Goal: Task Accomplishment & Management: Manage account settings

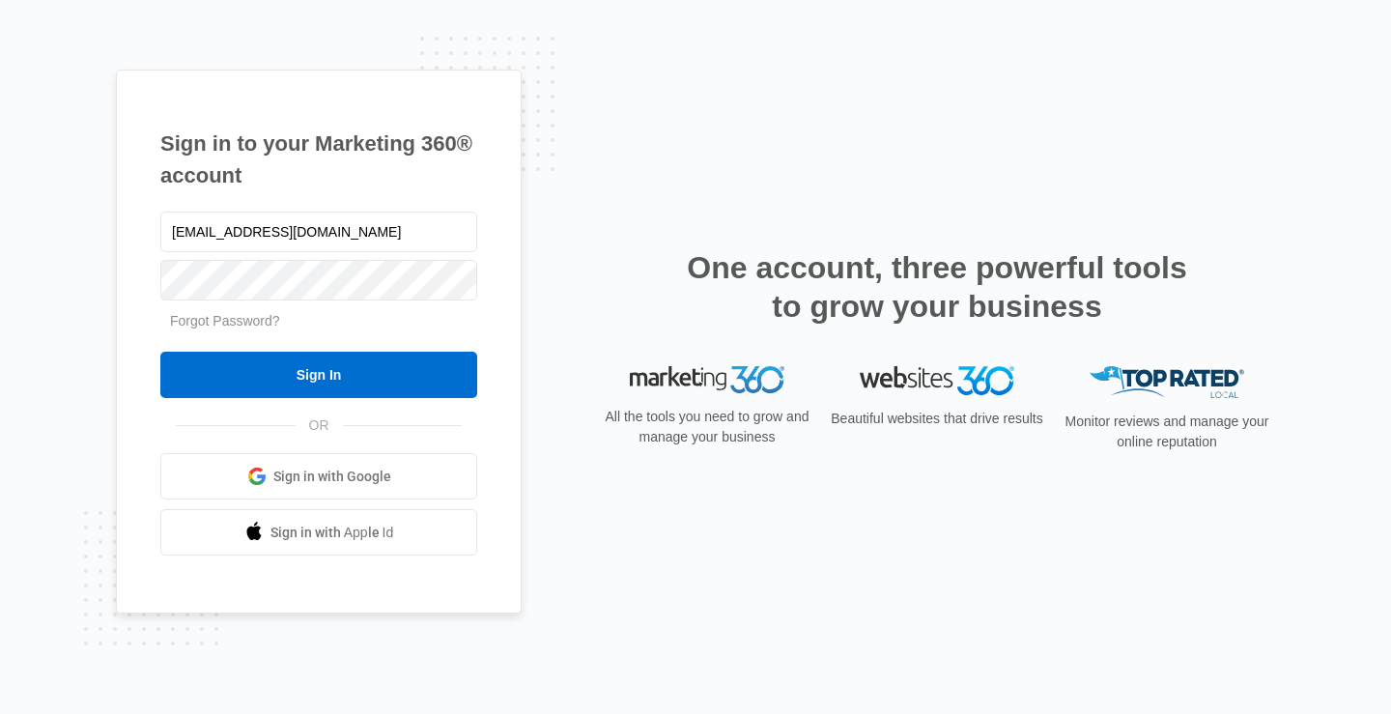
type input "[EMAIL_ADDRESS][DOMAIN_NAME]"
click at [160, 352] on input "Sign In" at bounding box center [318, 375] width 317 height 46
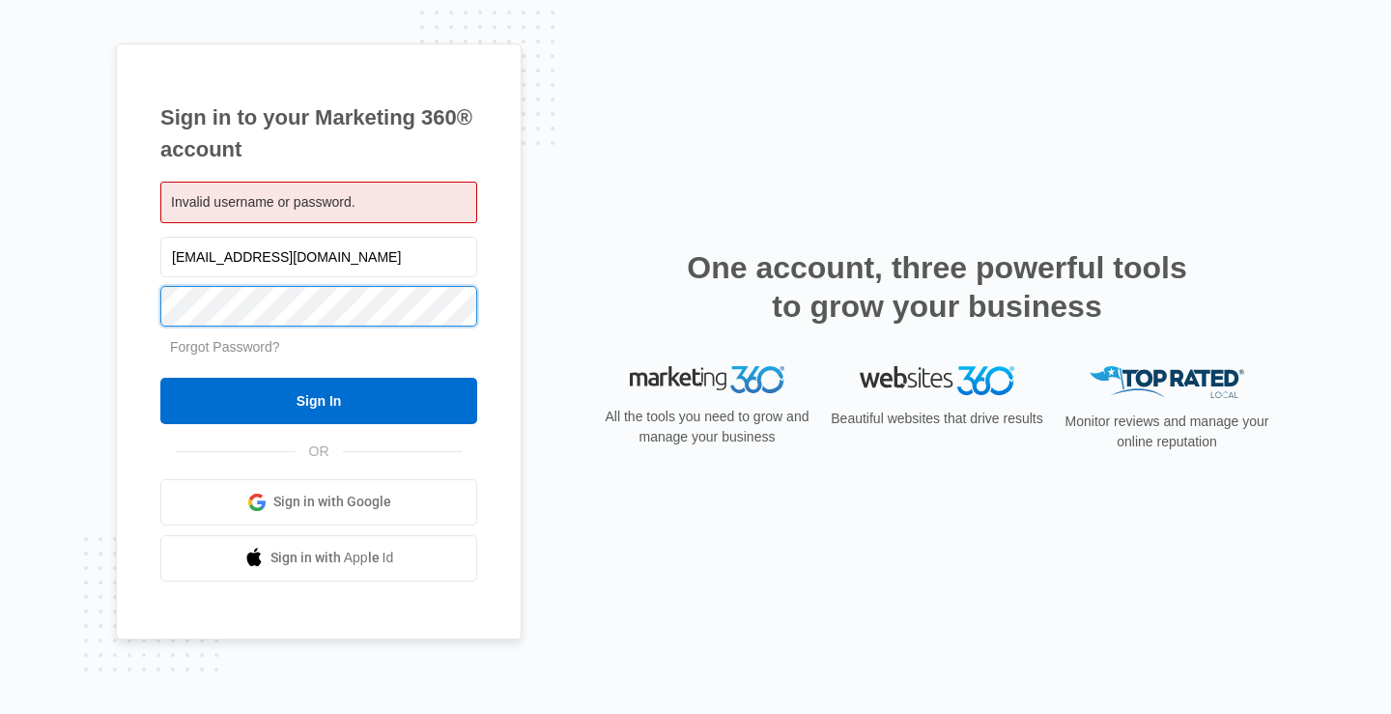
click at [160, 378] on input "Sign In" at bounding box center [318, 401] width 317 height 46
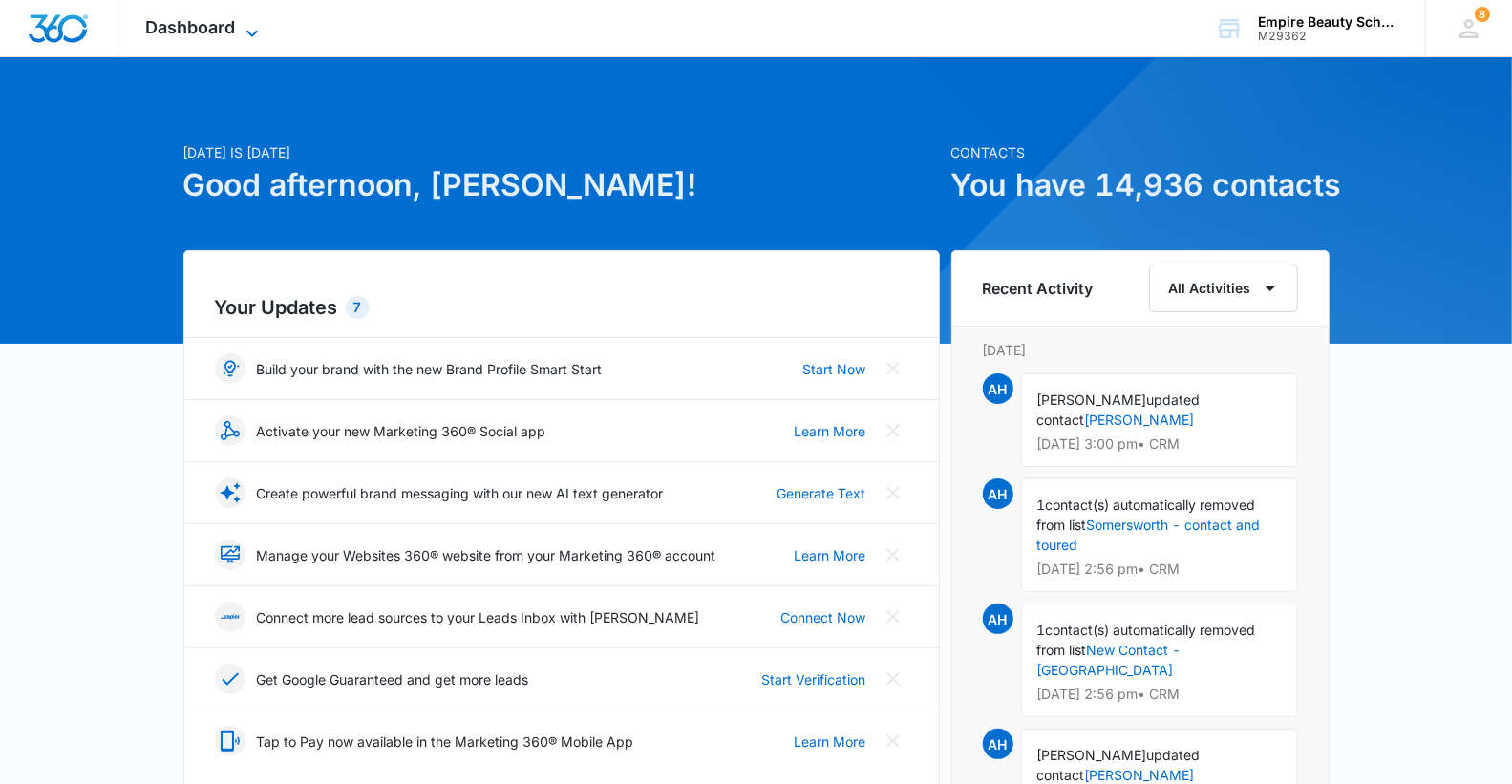
click at [192, 31] on span "Dashboard" at bounding box center [191, 27] width 90 height 20
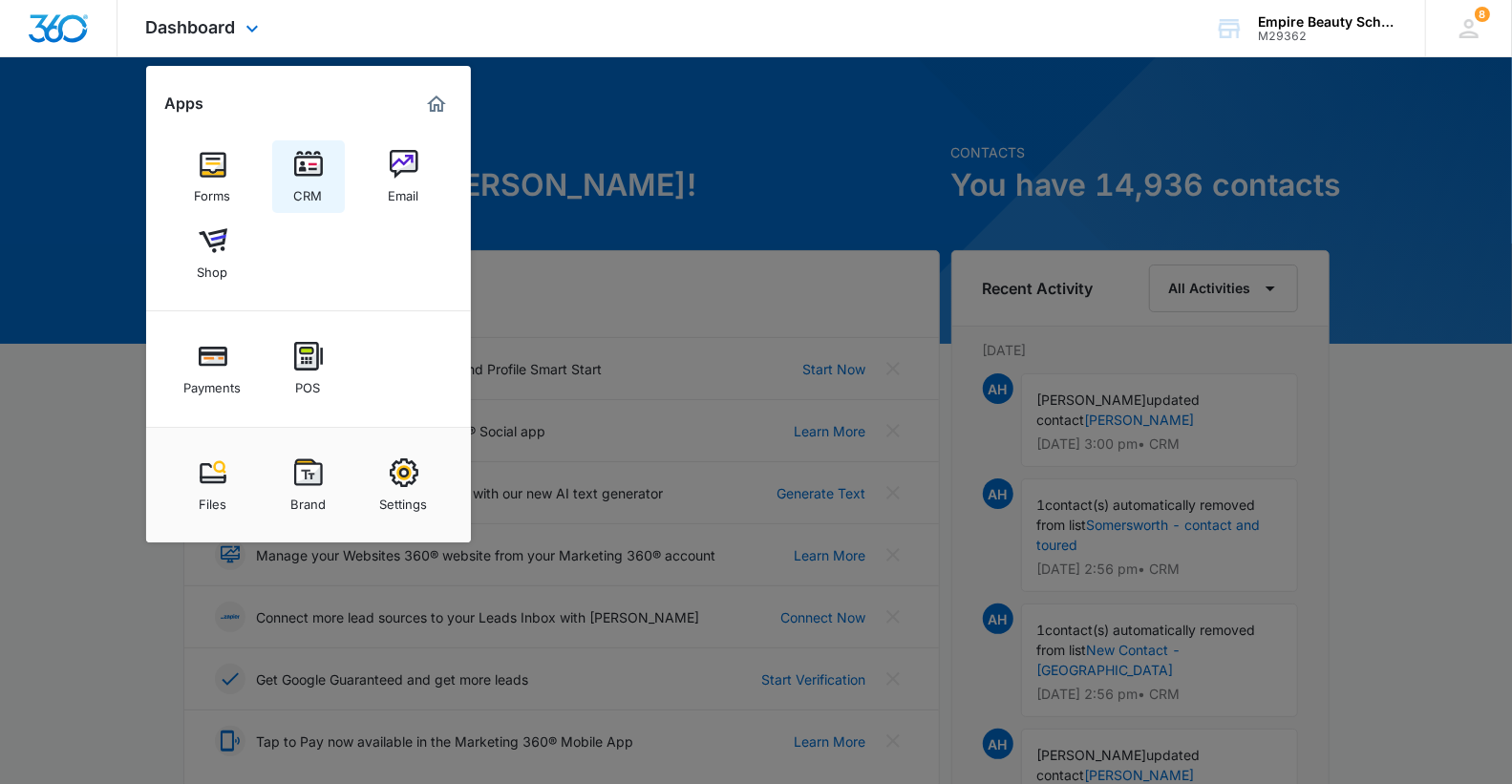
click at [301, 163] on img at bounding box center [308, 164] width 29 height 29
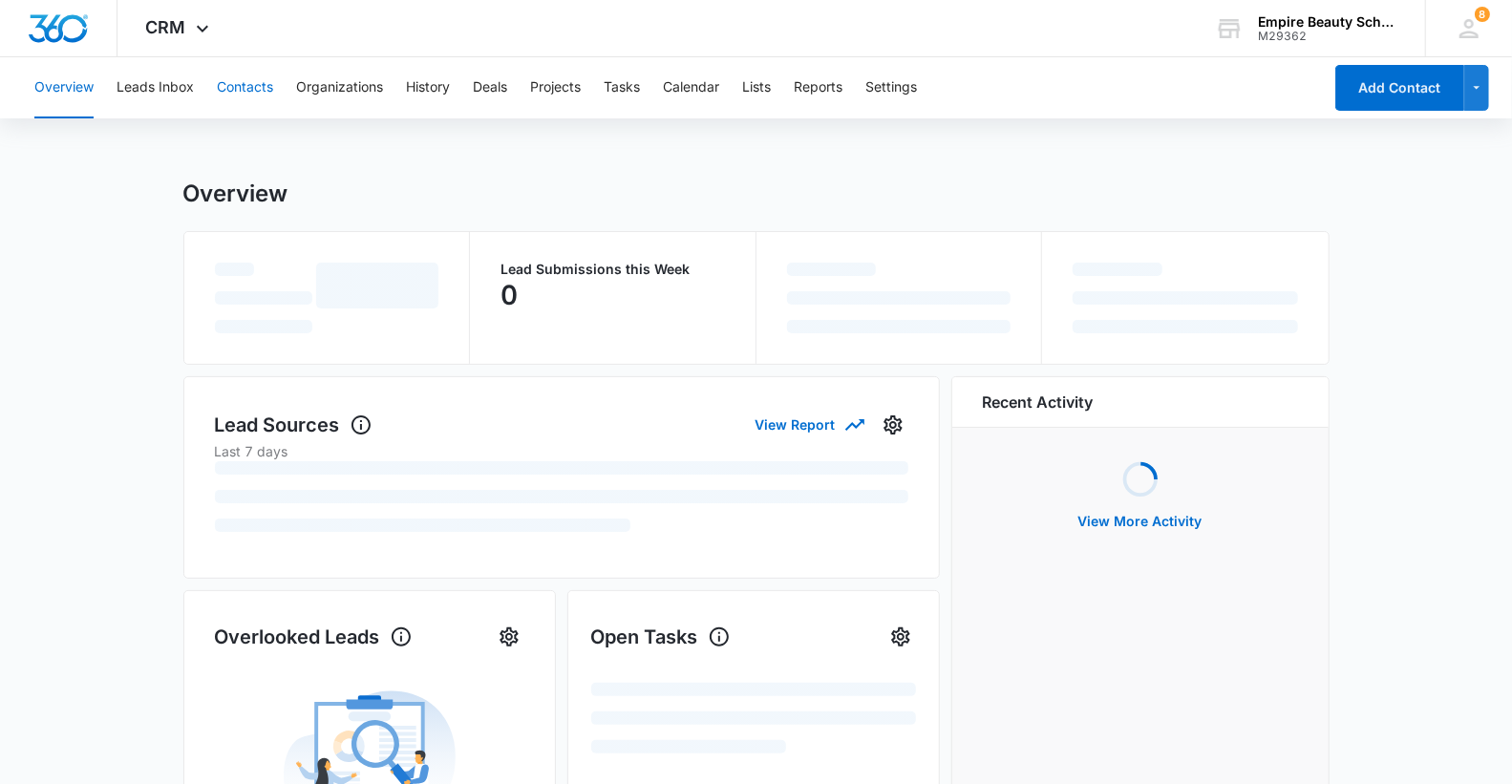
click at [245, 91] on button "Contacts" at bounding box center [244, 88] width 56 height 61
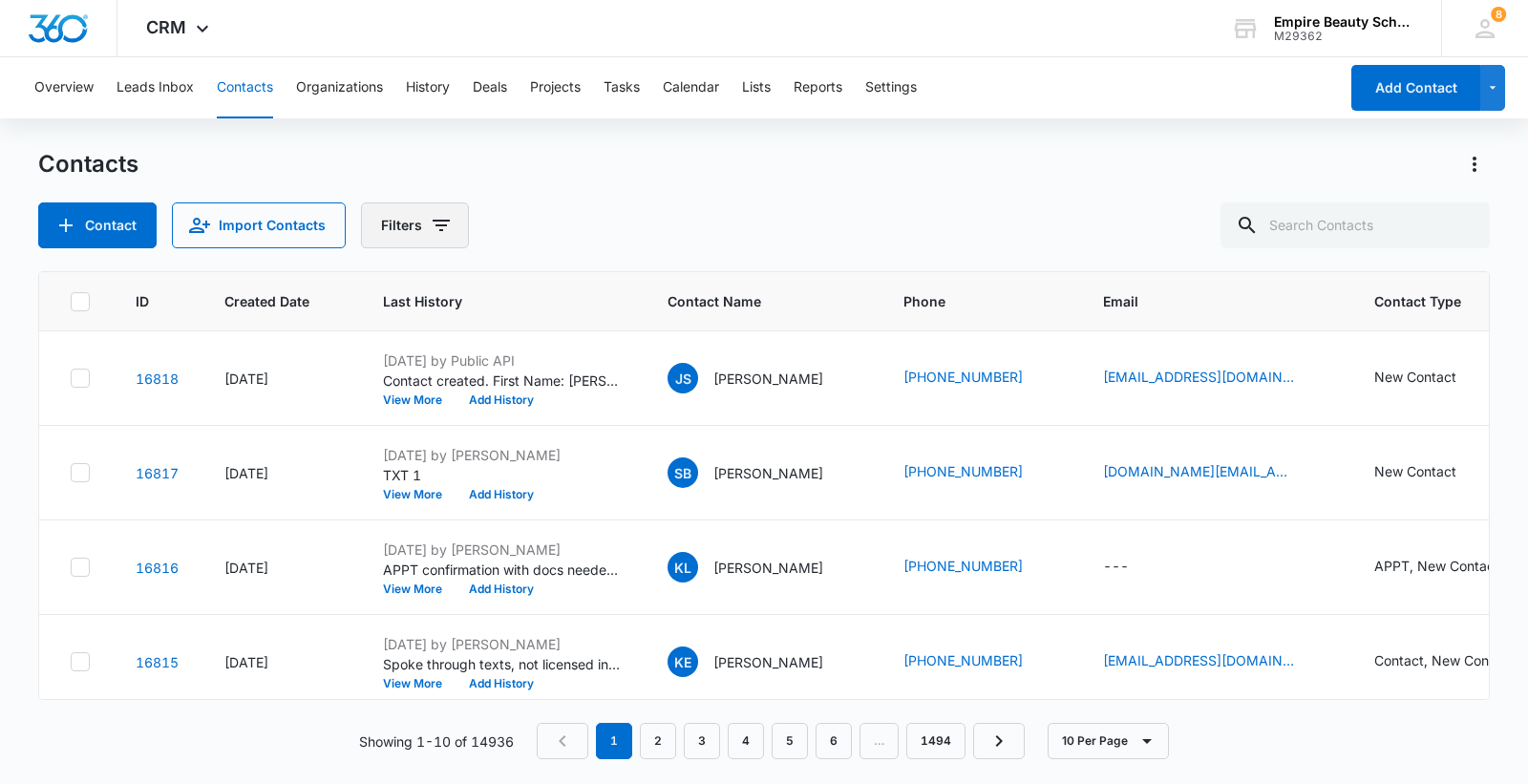
click at [427, 206] on button "Filters" at bounding box center [414, 225] width 108 height 45
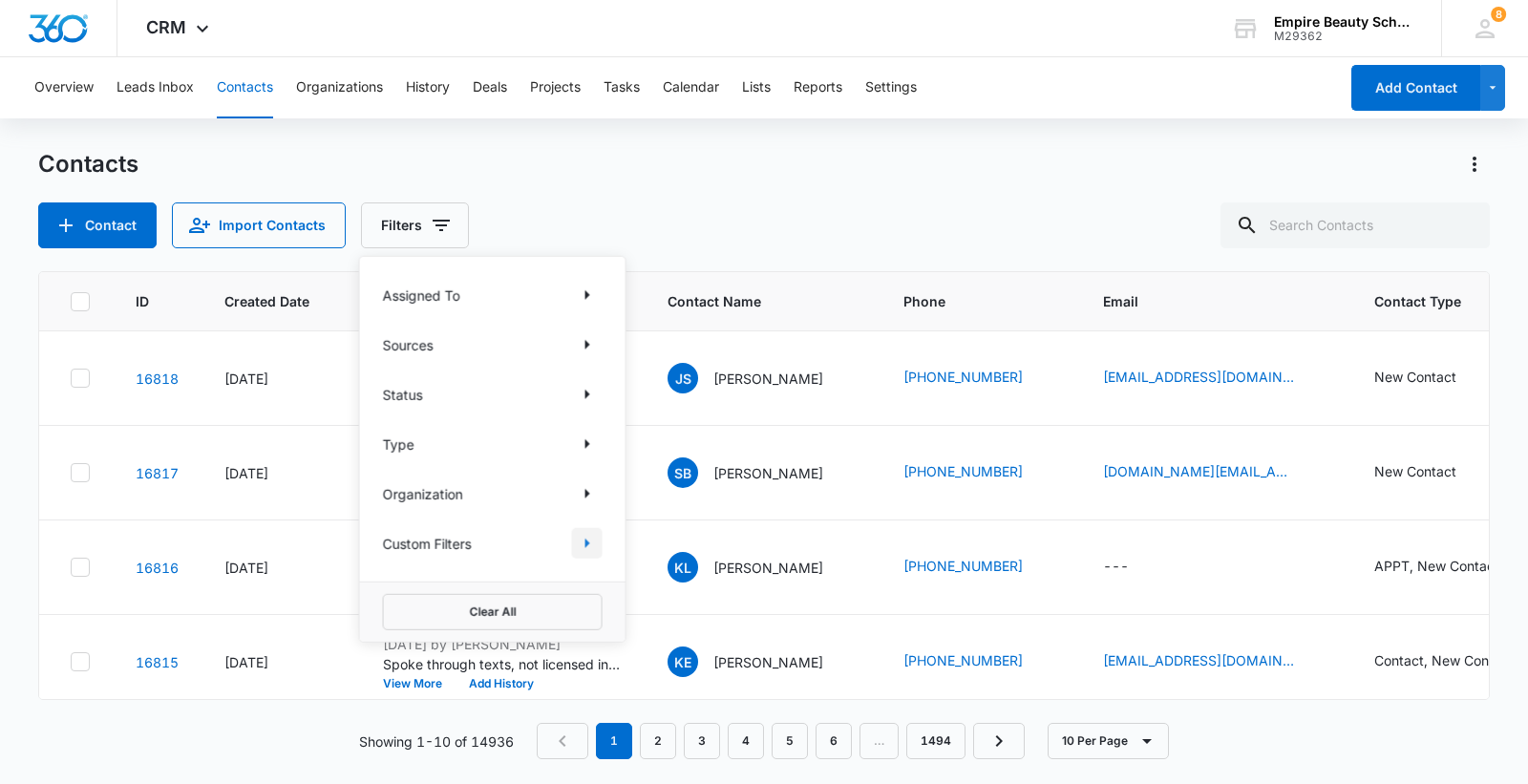
click at [573, 540] on button "Show Custom Filters filters" at bounding box center [587, 543] width 31 height 31
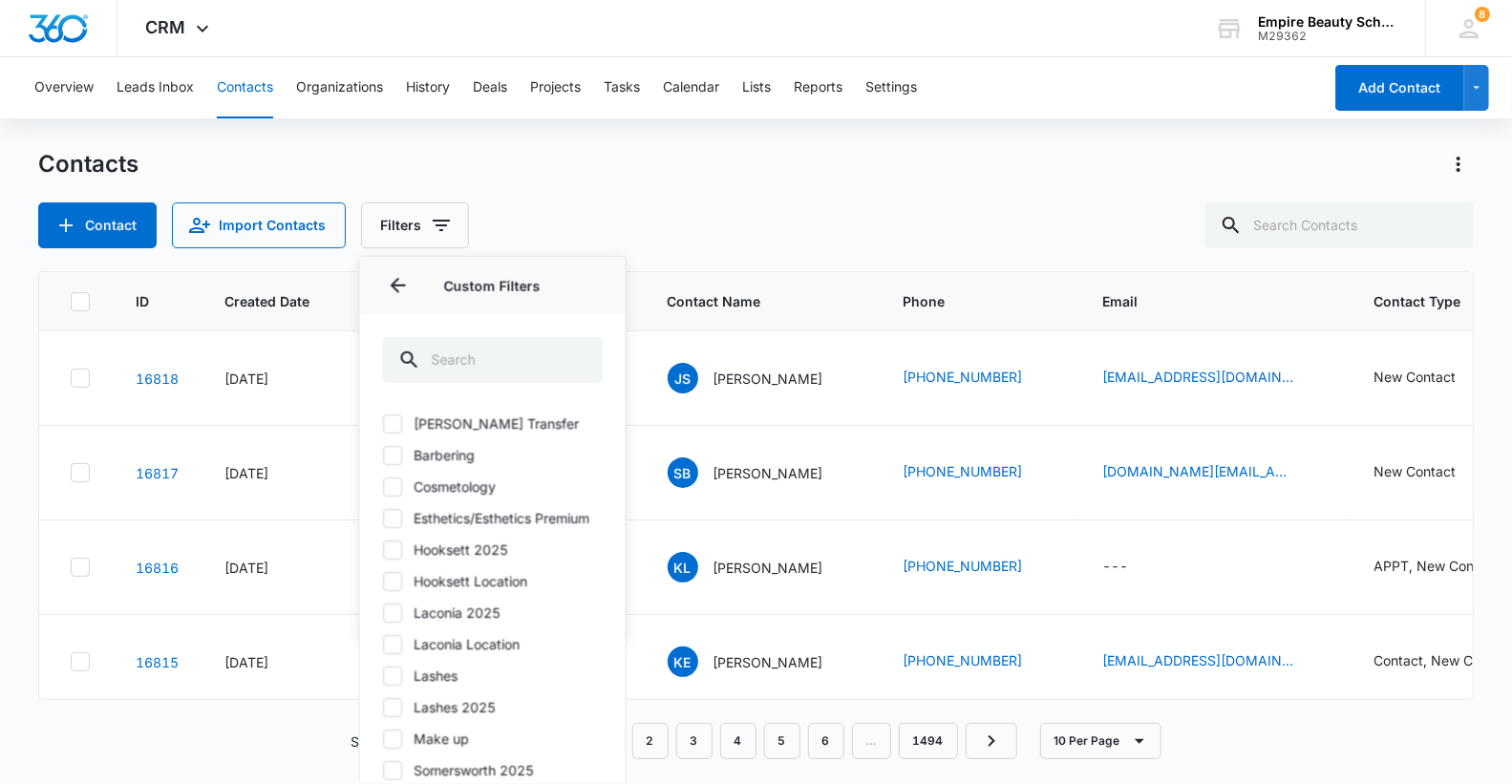
click at [399, 621] on icon at bounding box center [393, 611] width 17 height 17
click at [384, 613] on input "Laconia 2025" at bounding box center [383, 612] width 1 height 1
checkbox input "true"
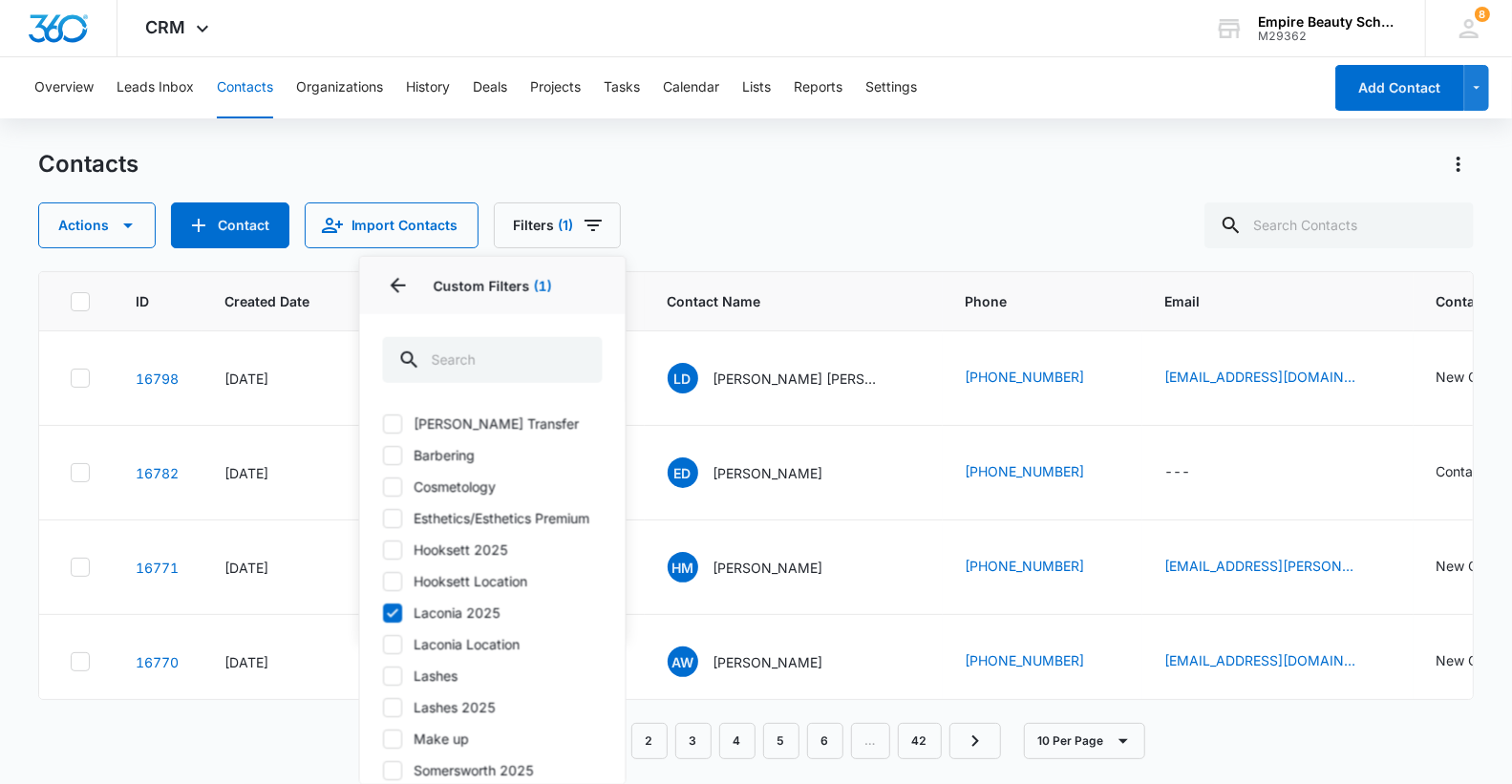
click at [705, 163] on div "Contacts" at bounding box center [756, 164] width 1437 height 31
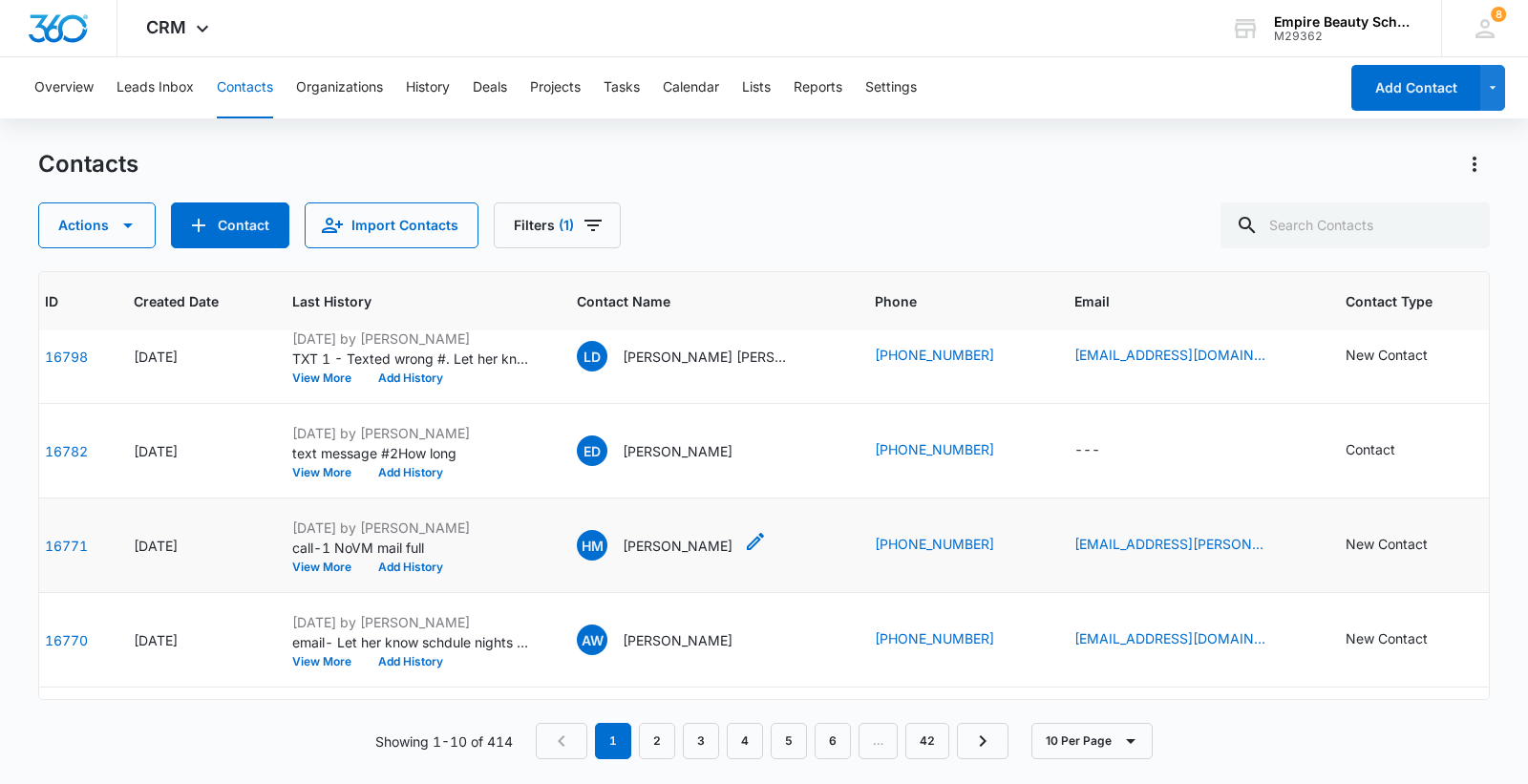
scroll to position [0, 91]
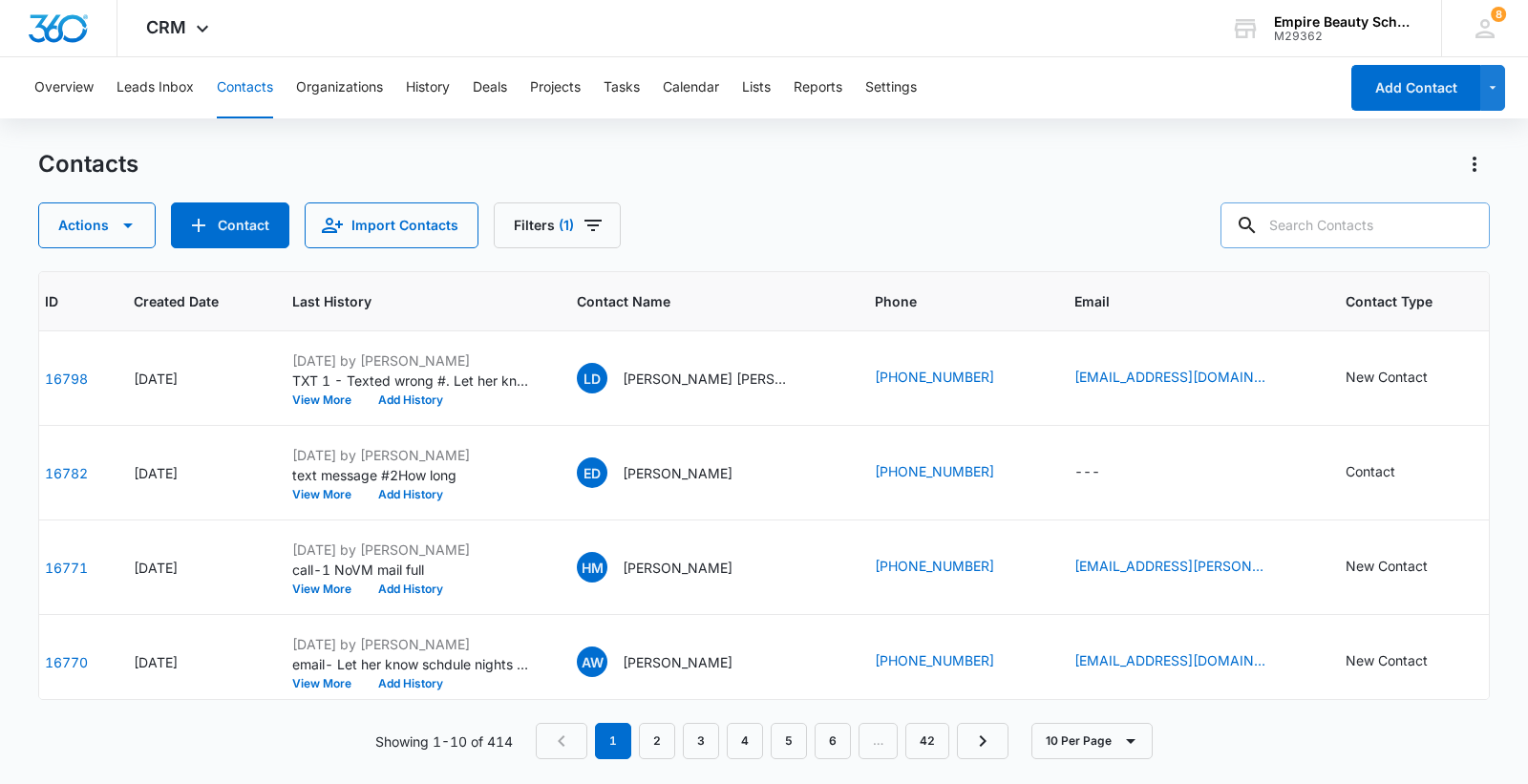
click at [1344, 213] on input "text" at bounding box center [1355, 225] width 269 height 45
type input "lexie"
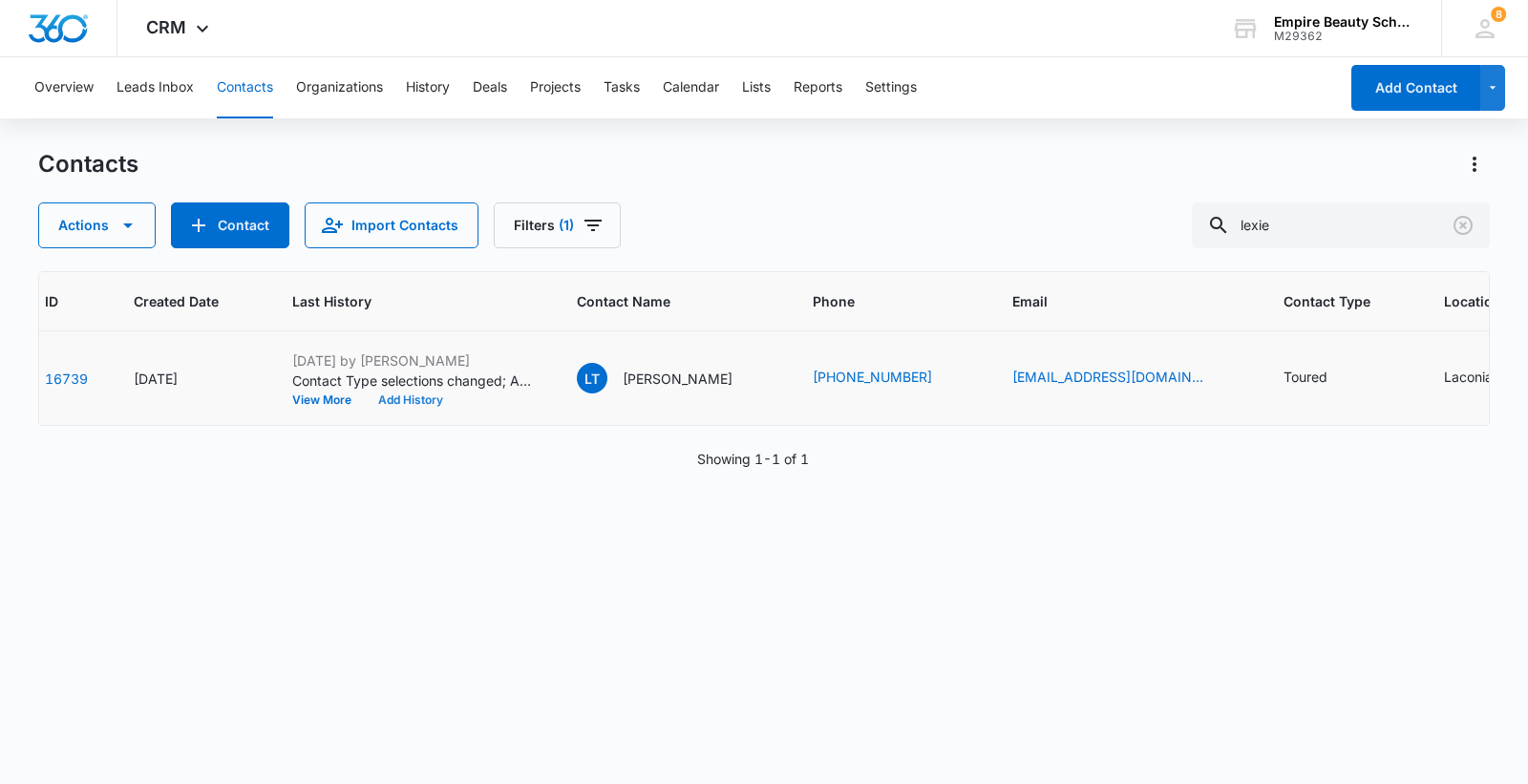
click at [406, 397] on button "Add History" at bounding box center [410, 400] width 92 height 12
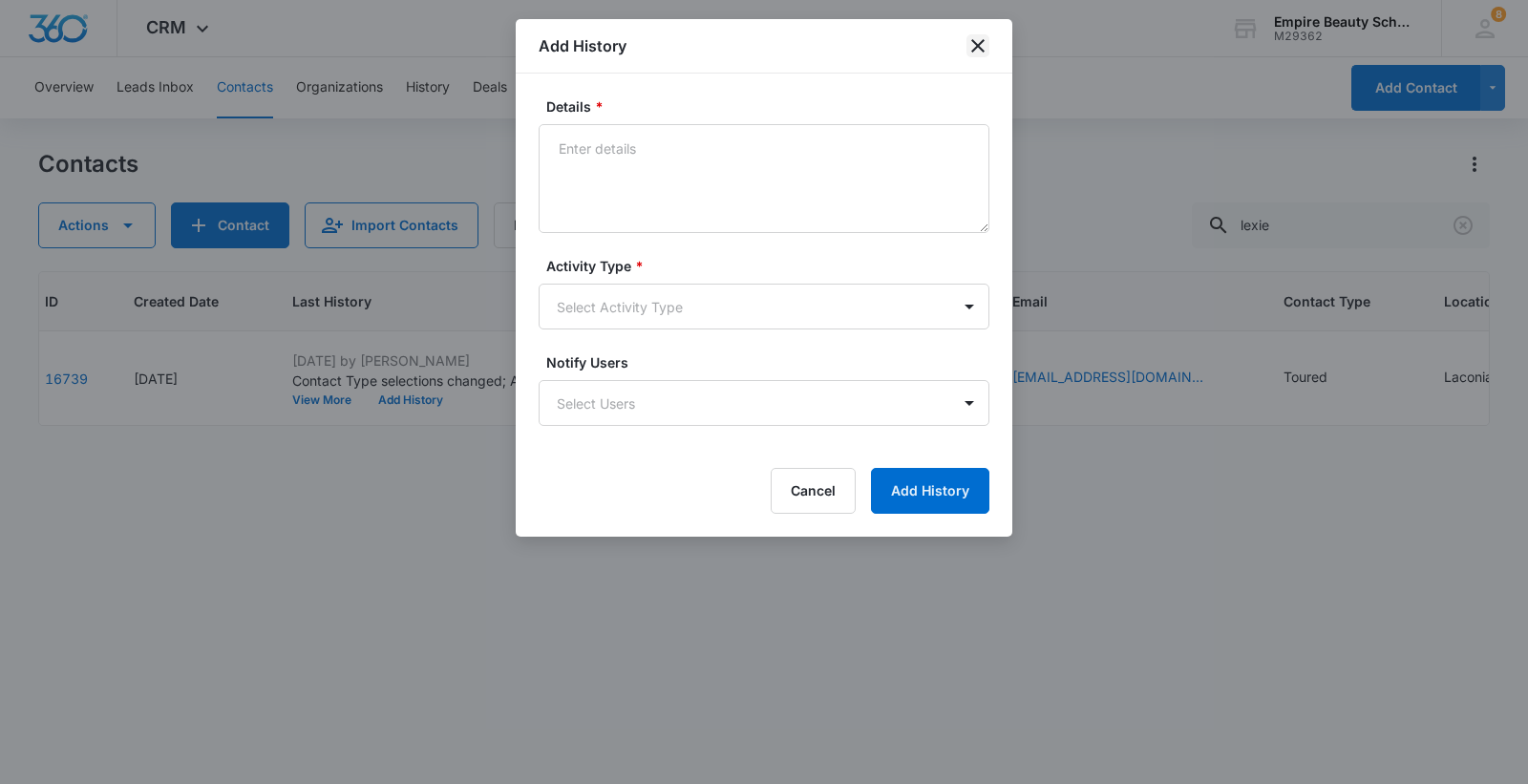
click at [979, 45] on icon "close" at bounding box center [978, 46] width 14 height 14
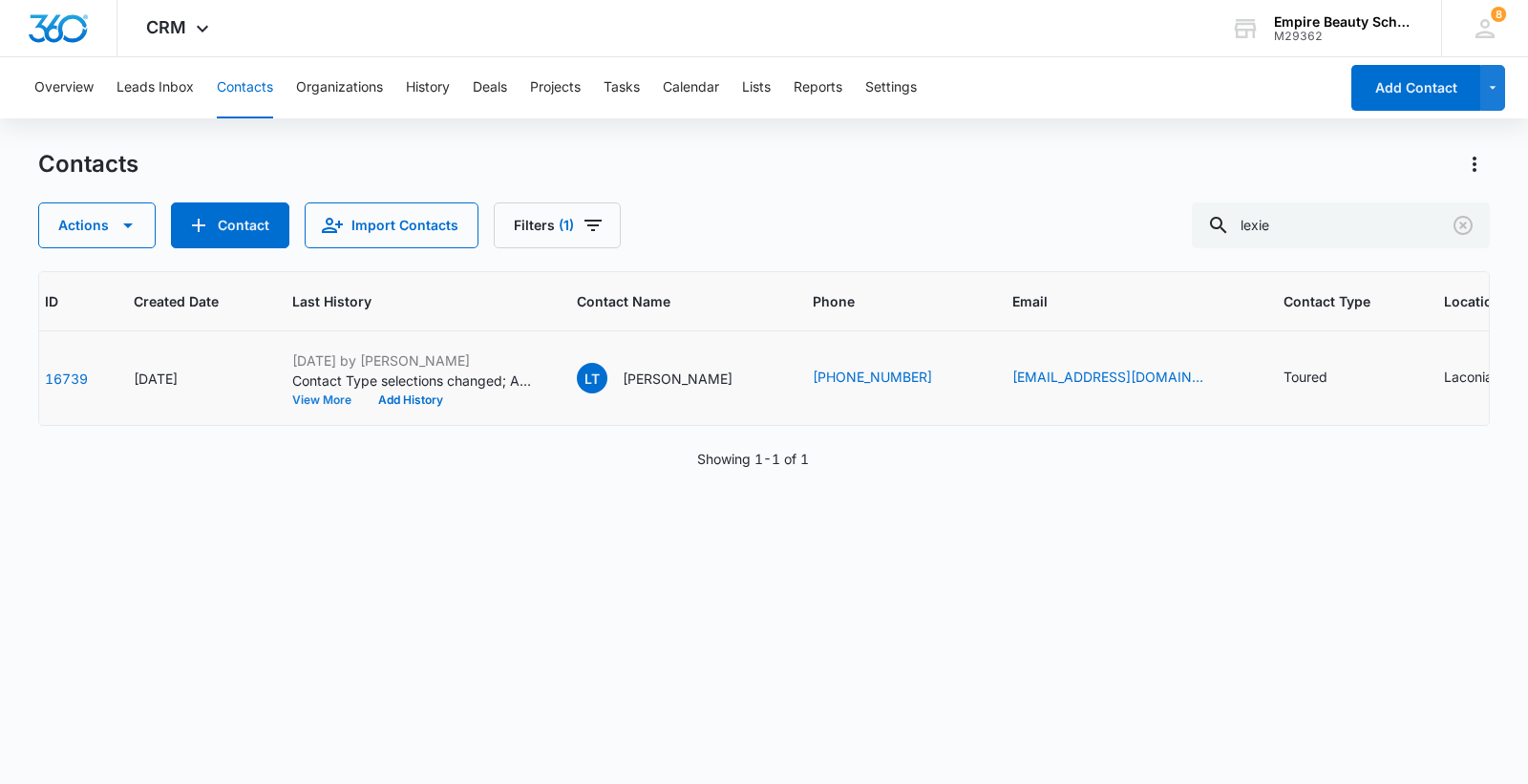
click at [341, 404] on button "View More" at bounding box center [328, 400] width 72 height 12
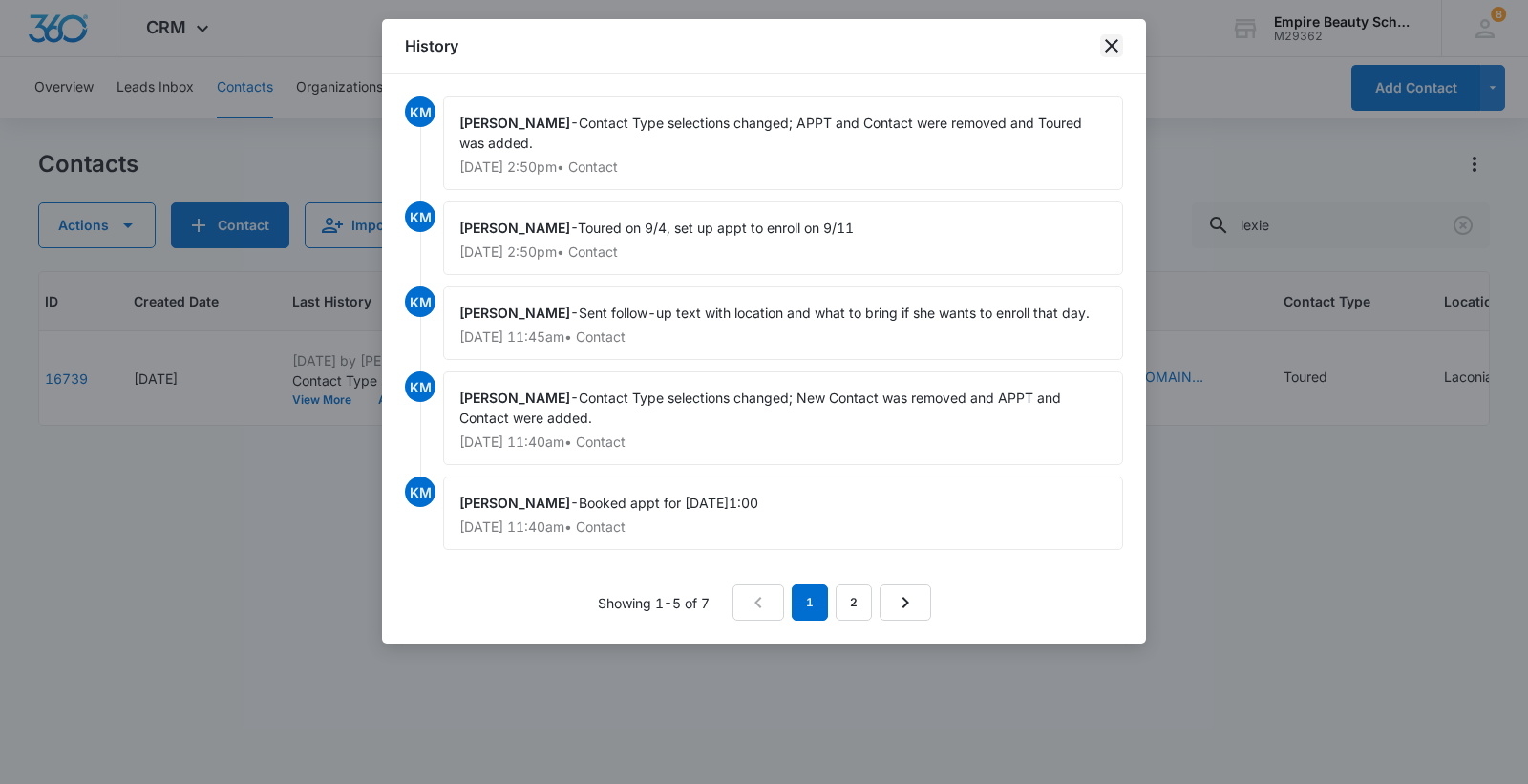
click at [1108, 37] on icon "close" at bounding box center [1112, 45] width 23 height 23
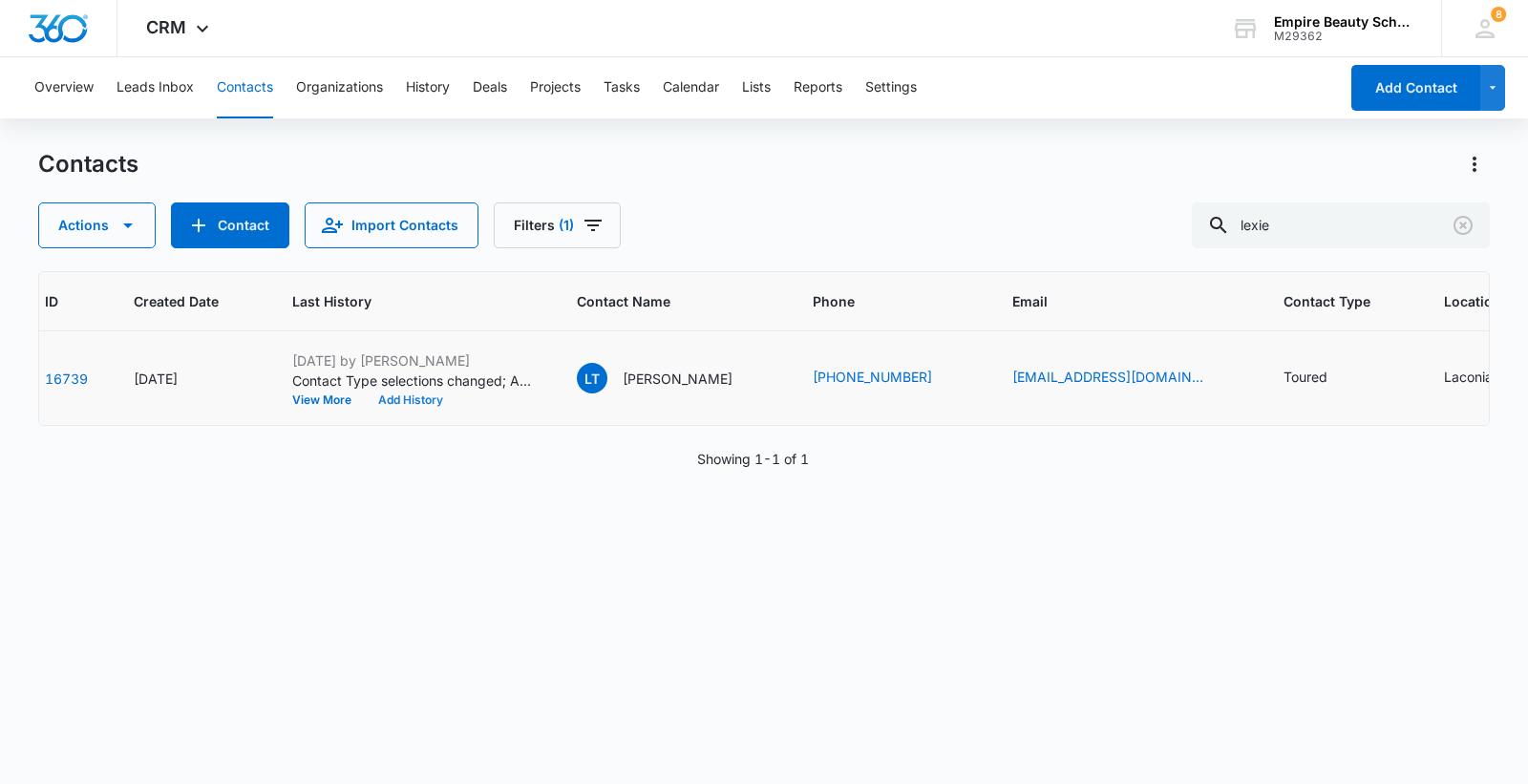
click at [390, 399] on button "Add History" at bounding box center [410, 400] width 92 height 12
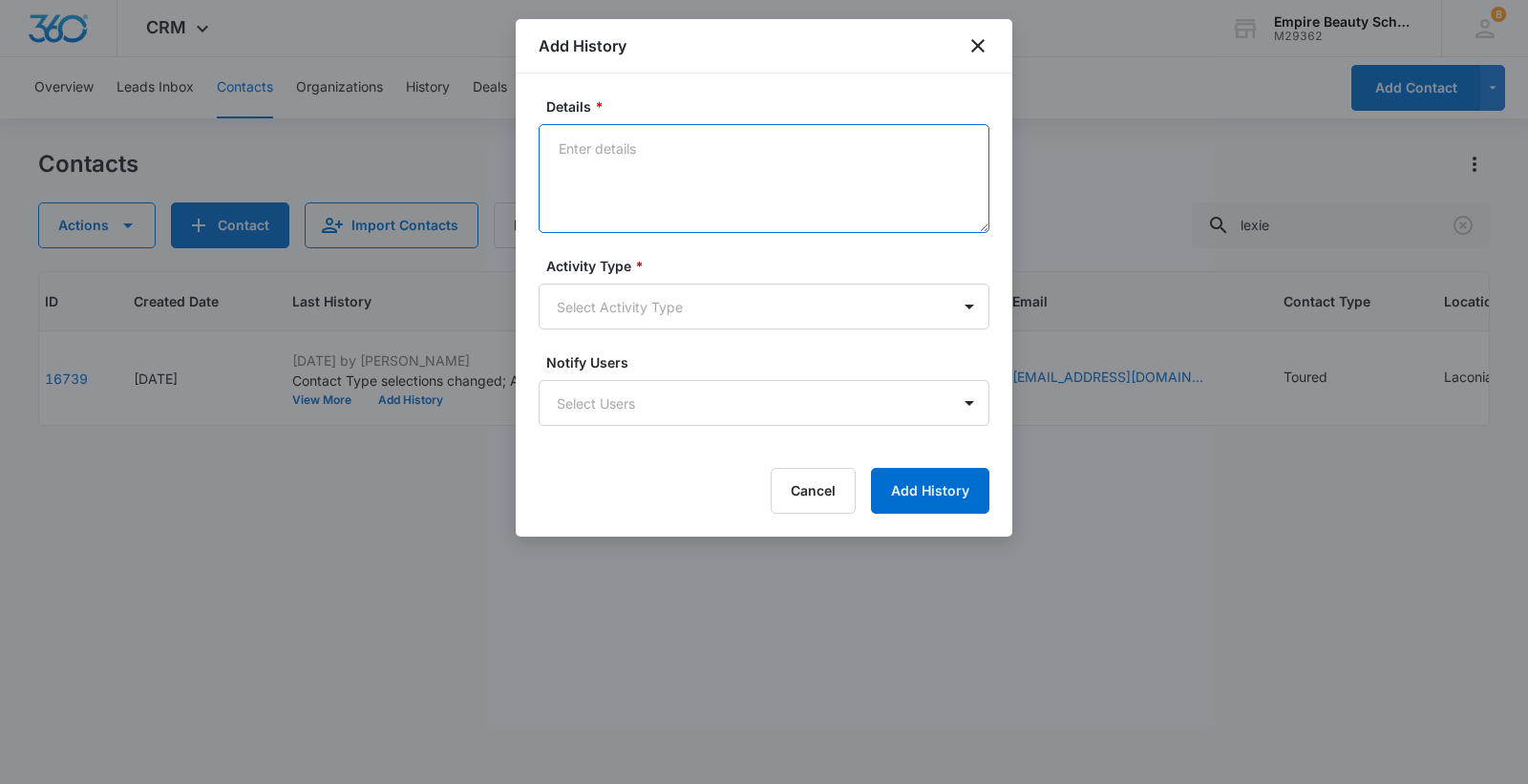
click at [595, 144] on textarea "Details *" at bounding box center [764, 179] width 451 height 109
type textarea "Cancelled appt for 9/11 to enroll for september."
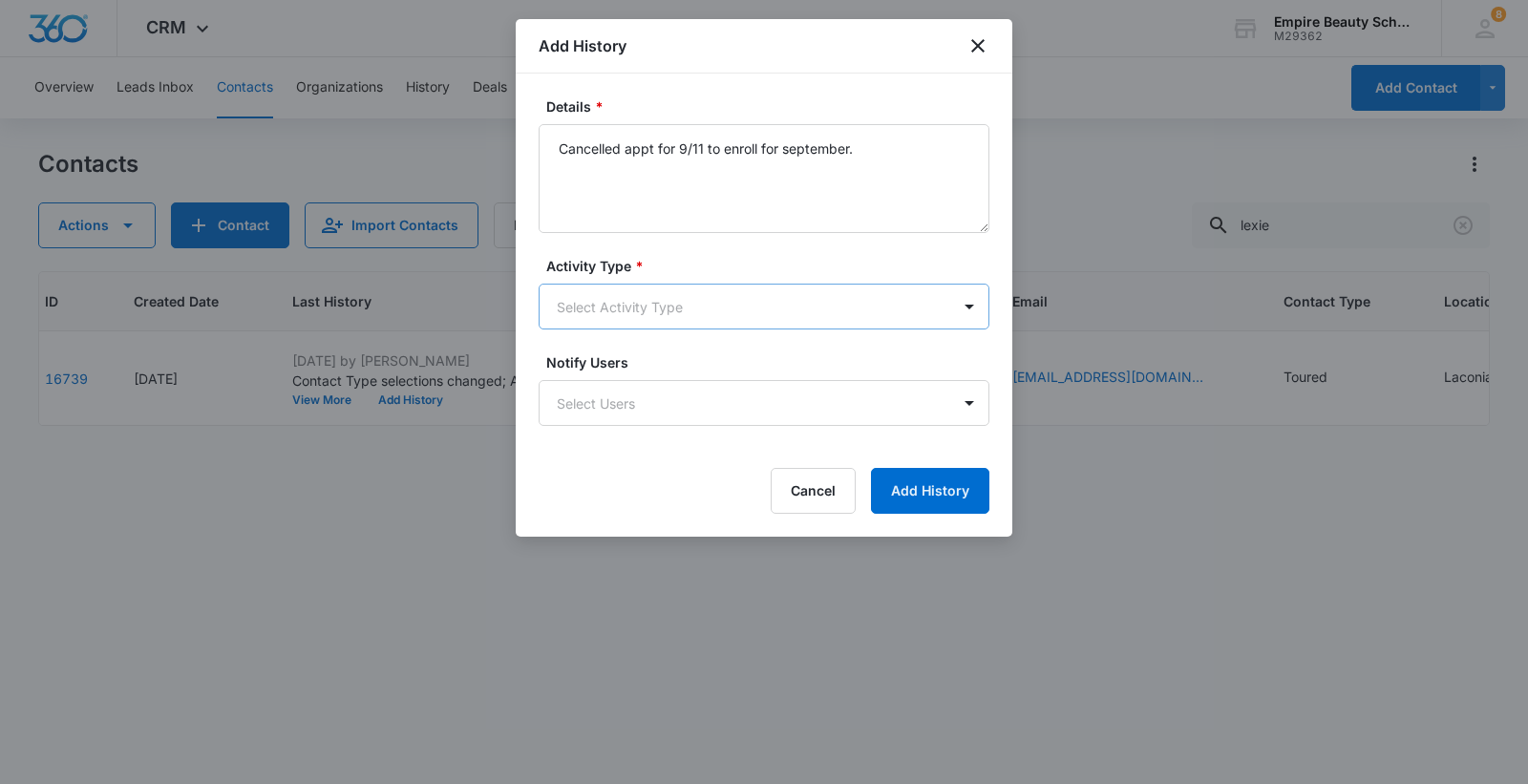
click at [737, 318] on body "CRM Apps Forms CRM Email Shop Payments POS Files Brand Settings Empire Beauty S…" at bounding box center [764, 392] width 1528 height 784
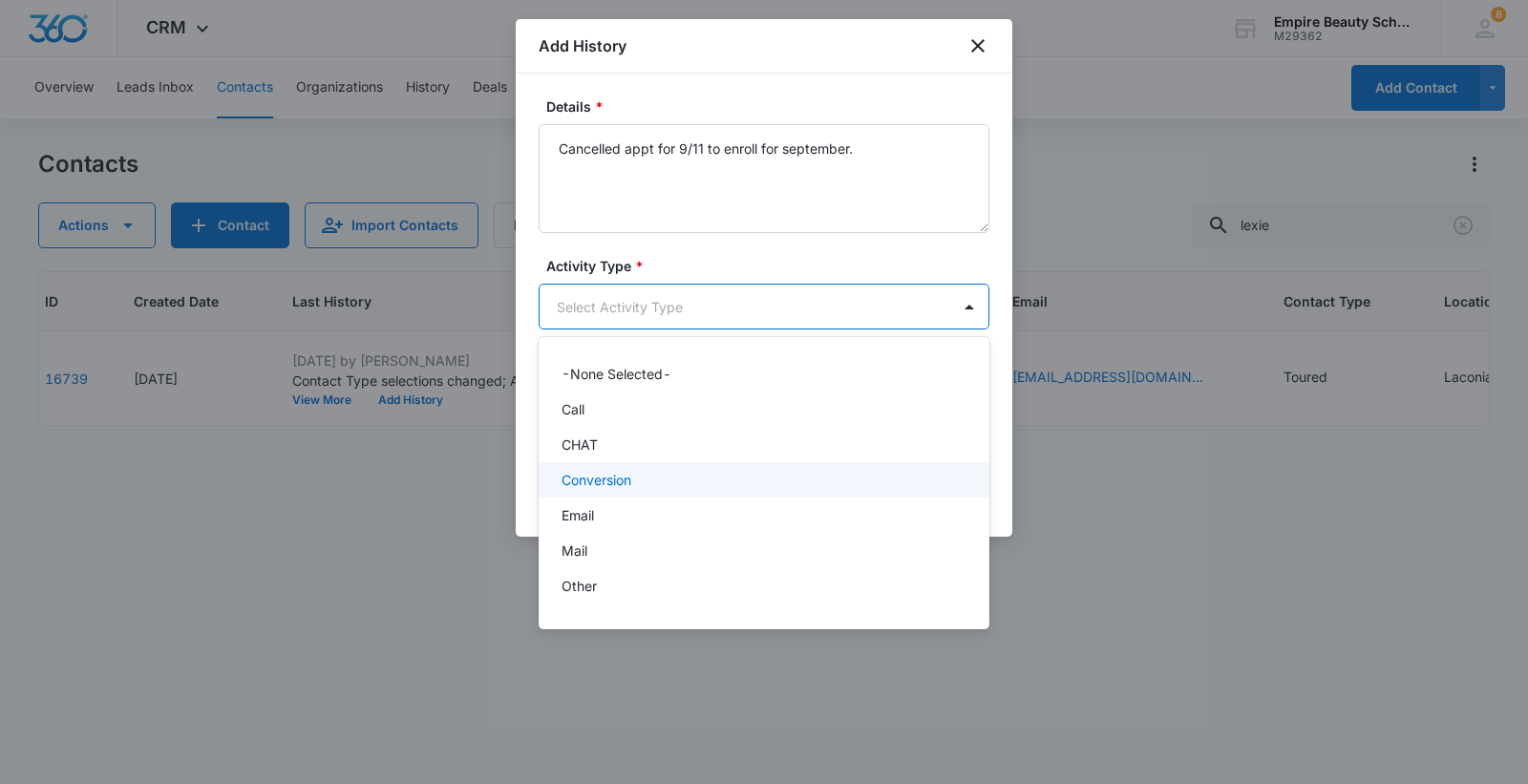
scroll to position [98, 0]
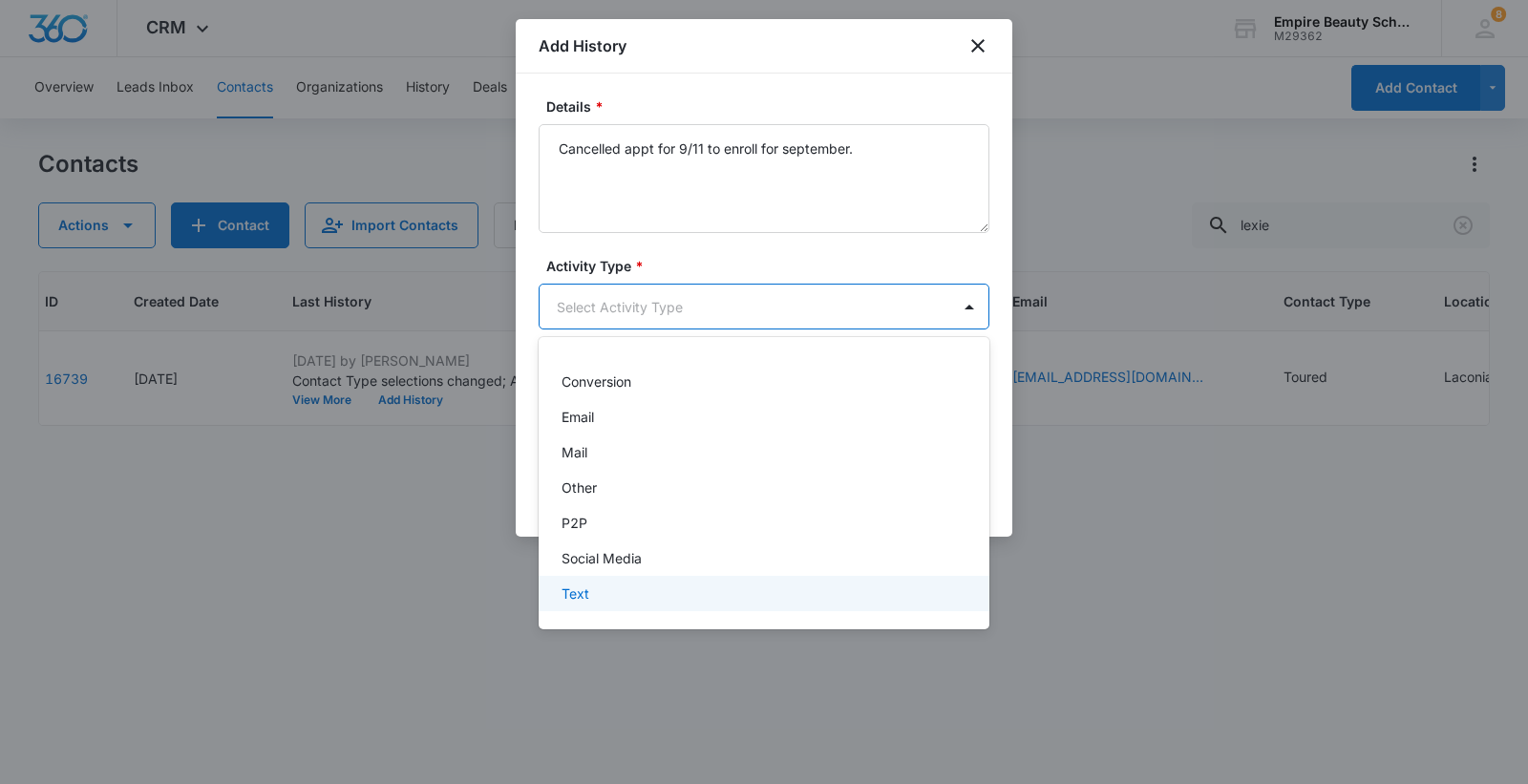
click at [619, 583] on div "Text" at bounding box center [763, 593] width 402 height 20
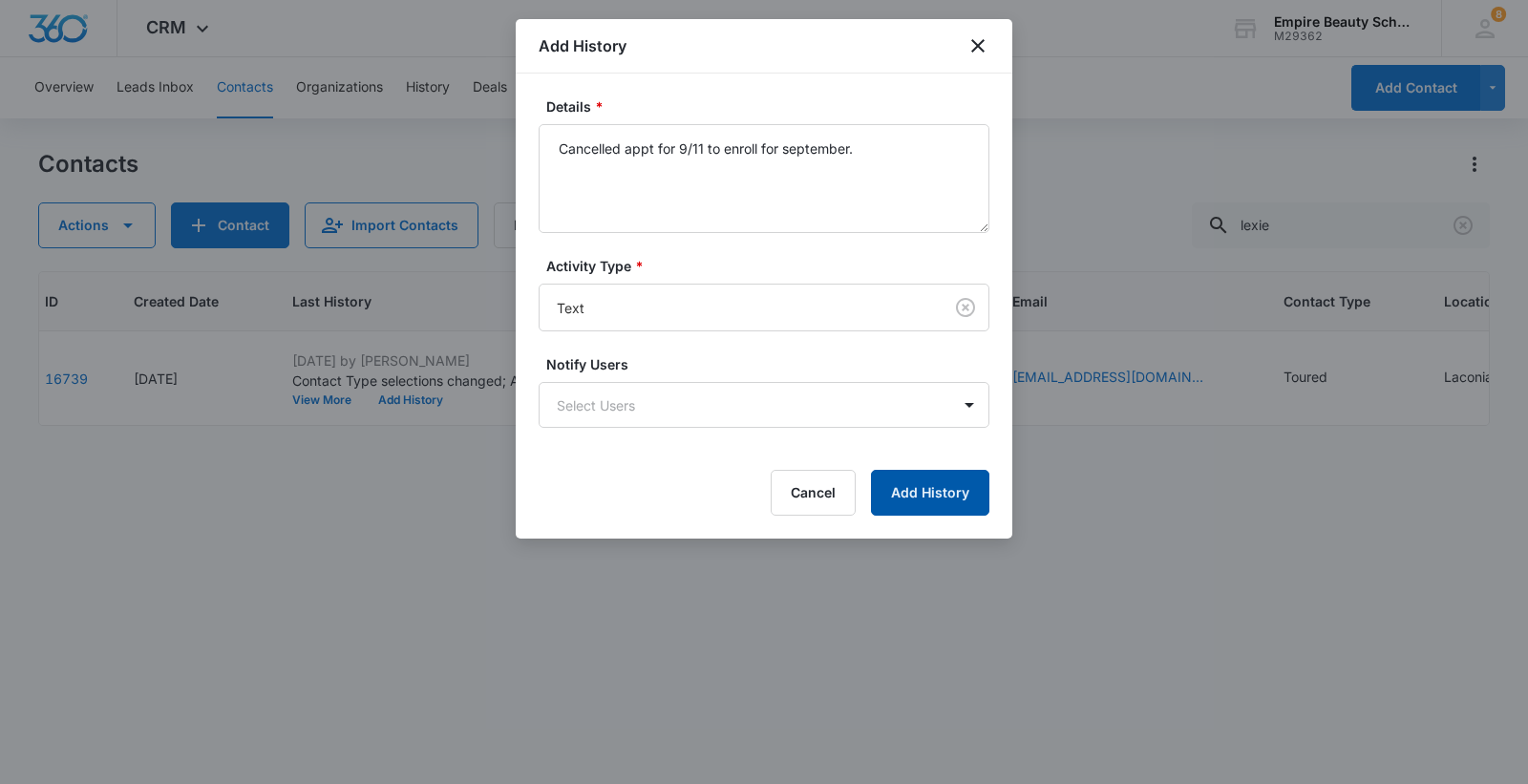
click at [923, 507] on button "Add History" at bounding box center [931, 492] width 119 height 45
